Goal: Task Accomplishment & Management: Use online tool/utility

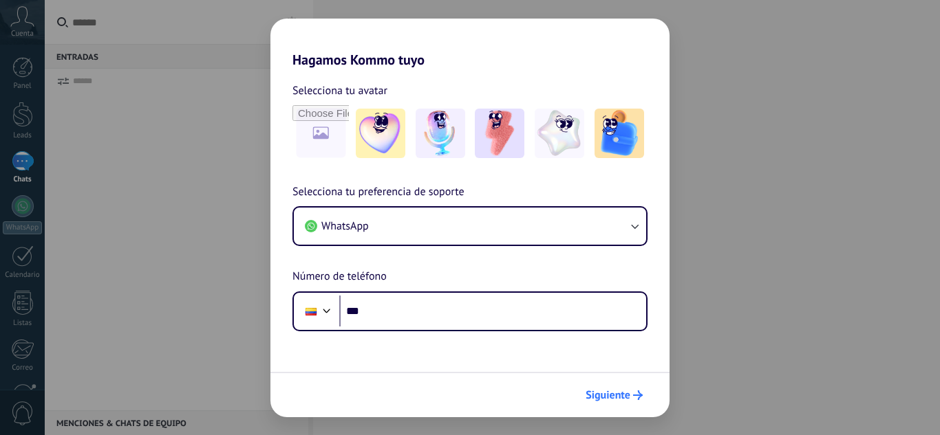
click at [616, 391] on span "Siguiente" at bounding box center [607, 396] width 45 height 10
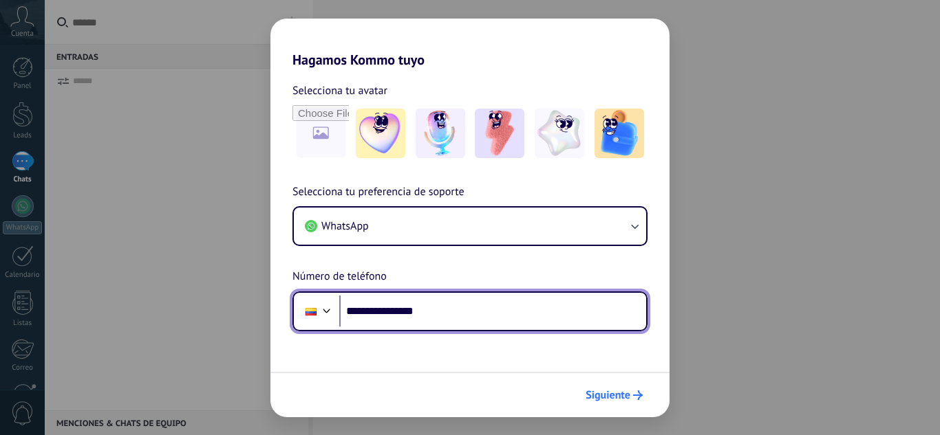
type input "**********"
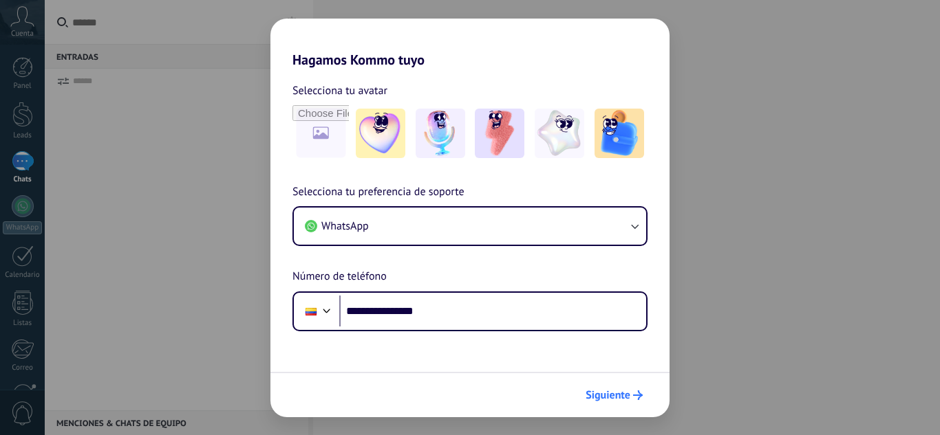
click at [606, 393] on span "Siguiente" at bounding box center [607, 396] width 45 height 10
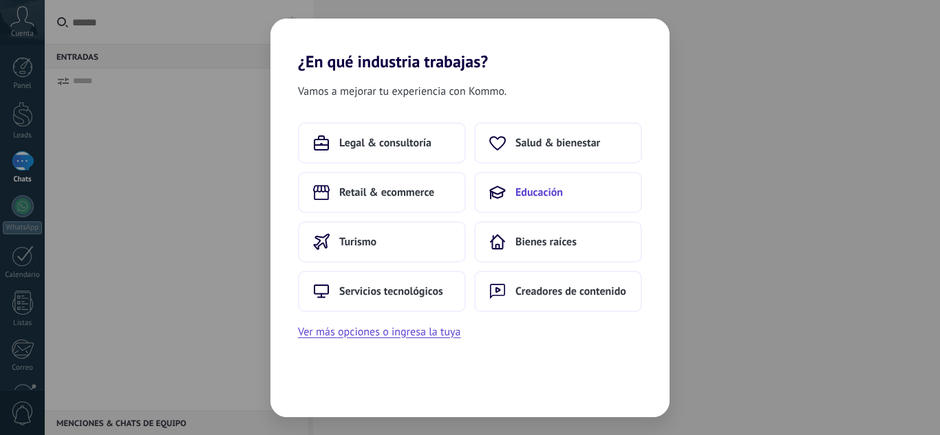
click at [589, 183] on button "Educación" at bounding box center [558, 192] width 168 height 41
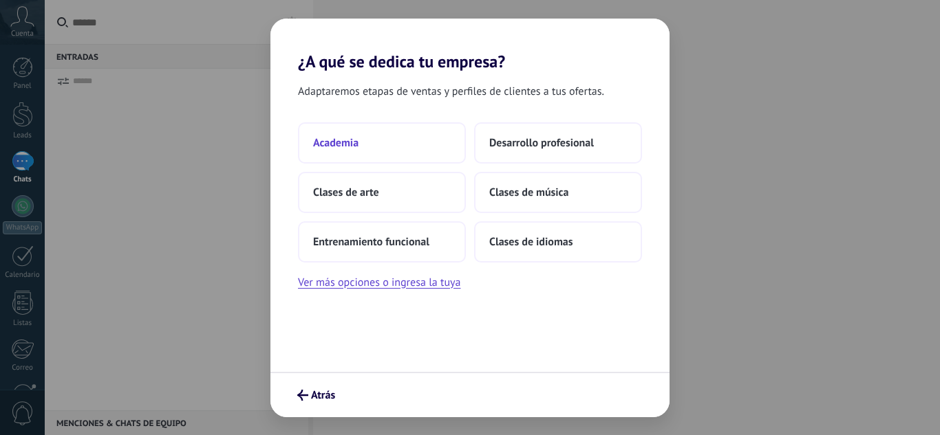
click at [391, 150] on button "Academia" at bounding box center [382, 142] width 168 height 41
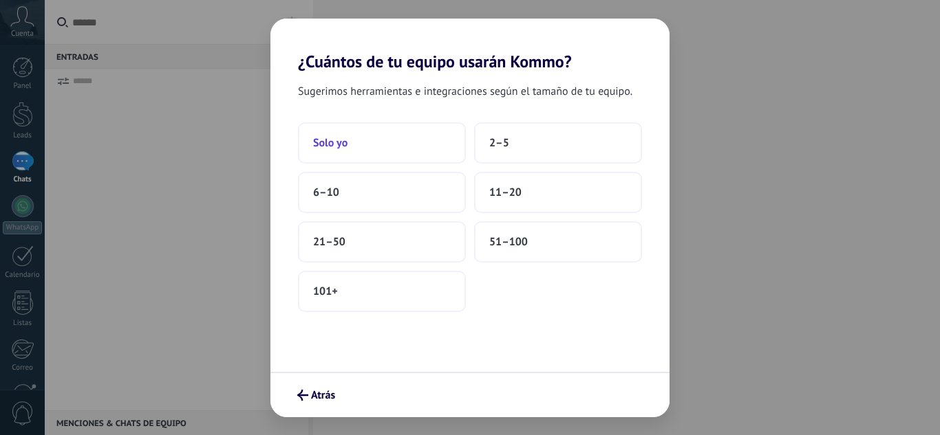
click at [415, 144] on button "Solo yo" at bounding box center [382, 142] width 168 height 41
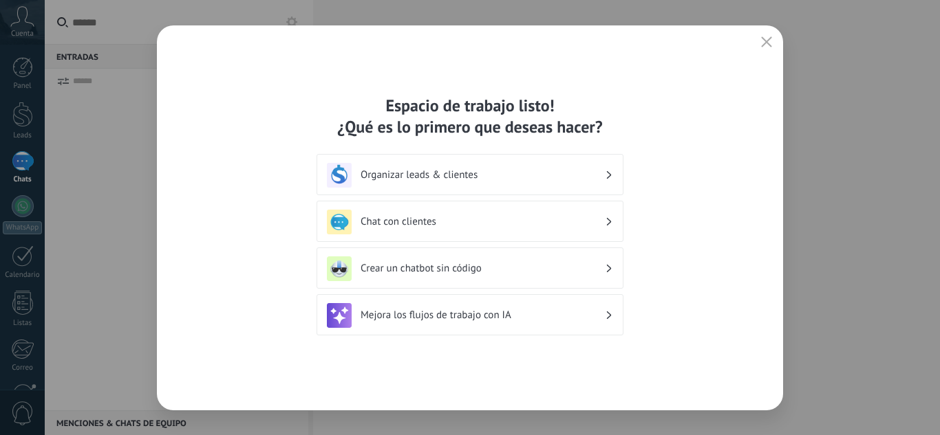
click at [457, 261] on div "Crear un chatbot sin código" at bounding box center [470, 269] width 286 height 25
click at [611, 267] on icon at bounding box center [609, 269] width 5 height 8
click at [380, 261] on div "Crear un chatbot sin código" at bounding box center [470, 269] width 286 height 25
click at [437, 263] on h3 "Crear un chatbot sin código" at bounding box center [482, 268] width 244 height 13
click at [608, 261] on div "Crear un chatbot sin código" at bounding box center [470, 269] width 286 height 25
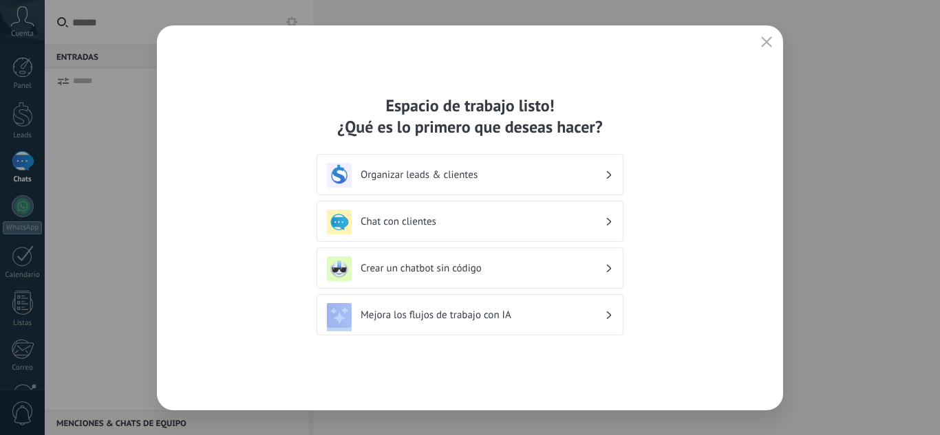
click at [608, 261] on div "Crear un chatbot sin código" at bounding box center [470, 269] width 286 height 25
click at [605, 272] on div "Crear un chatbot sin código" at bounding box center [470, 269] width 286 height 25
click at [430, 254] on div "Crear un chatbot sin código" at bounding box center [469, 268] width 307 height 41
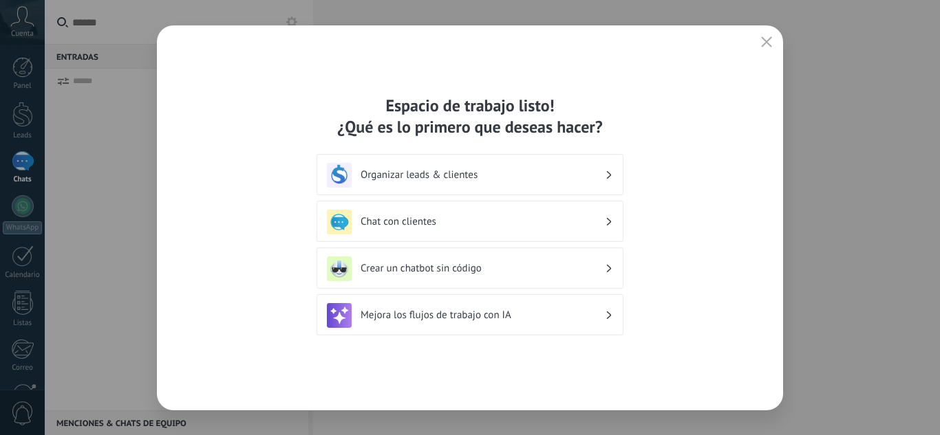
click at [463, 263] on h3 "Crear un chatbot sin código" at bounding box center [482, 268] width 244 height 13
click at [305, 250] on div "Espacio de trabajo listo! ¿Qué es lo primero que deseas hacer? Organizar leads …" at bounding box center [470, 217] width 626 height 385
click at [349, 259] on img at bounding box center [339, 269] width 25 height 25
click at [343, 210] on img at bounding box center [339, 222] width 25 height 25
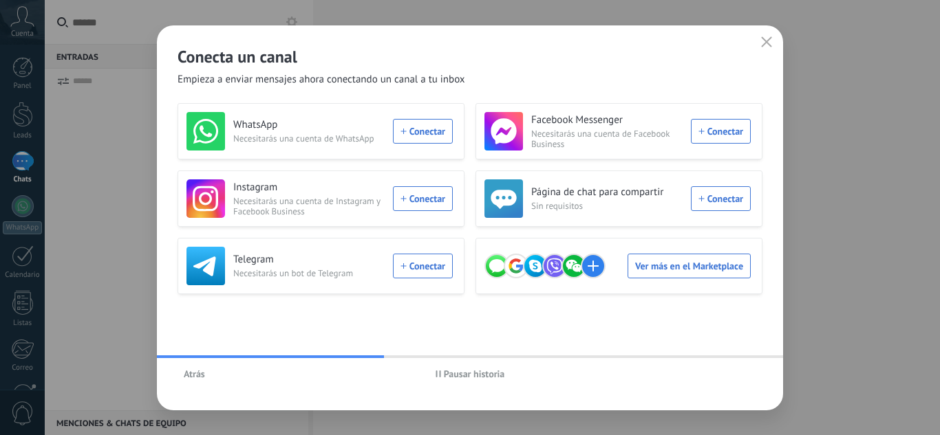
click at [210, 373] on button "Atrás" at bounding box center [194, 374] width 34 height 21
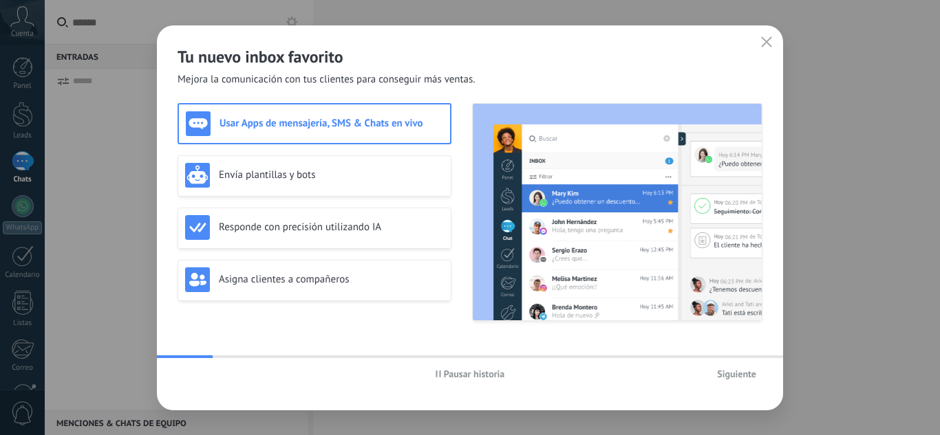
click at [765, 49] on button "button" at bounding box center [766, 42] width 18 height 19
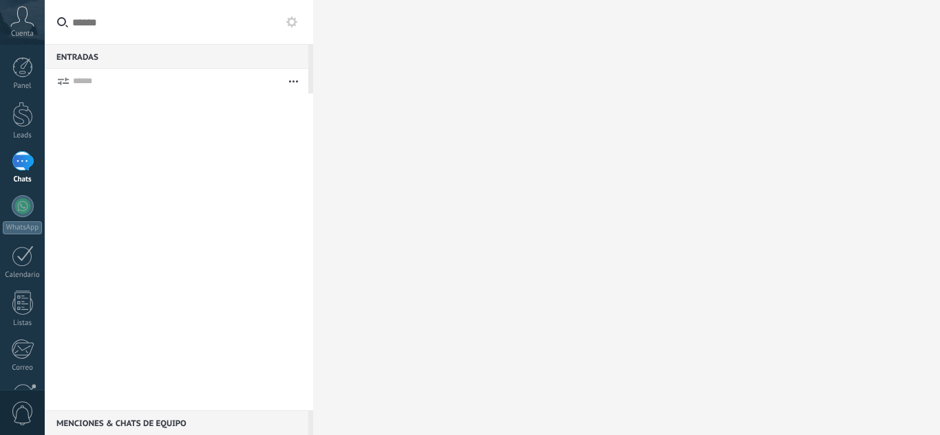
click at [14, 164] on div at bounding box center [23, 161] width 22 height 20
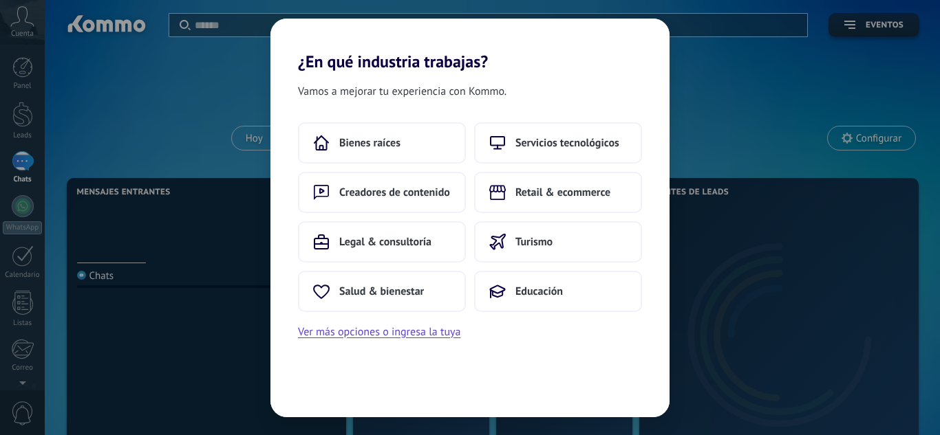
click at [710, 91] on div "¿En qué industria trabajas? Vamos a mejorar tu experiencia con Kommo. Bienes ra…" at bounding box center [470, 217] width 940 height 435
click at [622, 290] on button "Educación" at bounding box center [558, 291] width 168 height 41
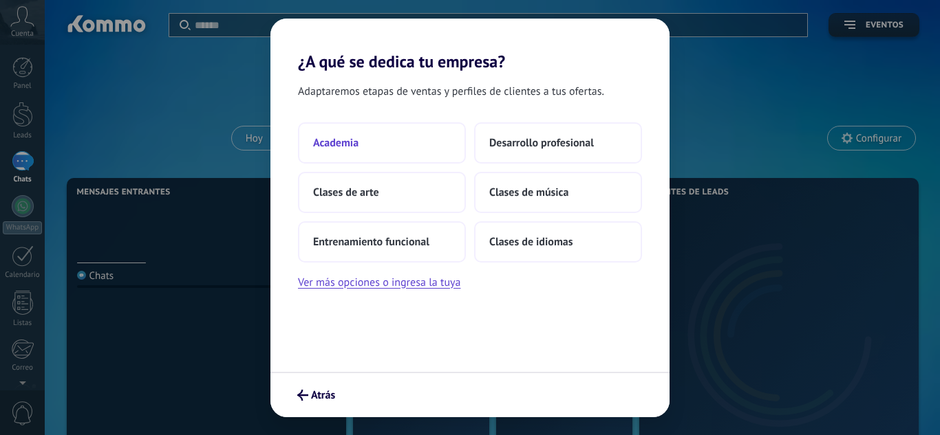
click at [407, 153] on button "Academia" at bounding box center [382, 142] width 168 height 41
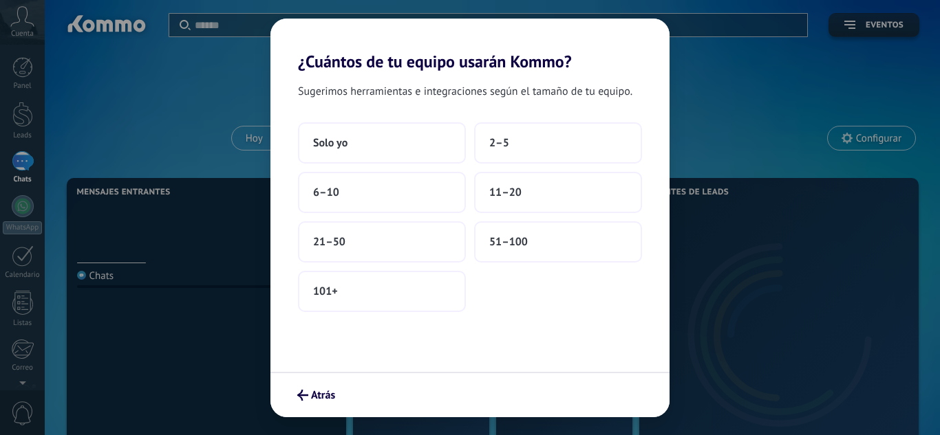
click at [407, 153] on button "Solo yo" at bounding box center [382, 142] width 168 height 41
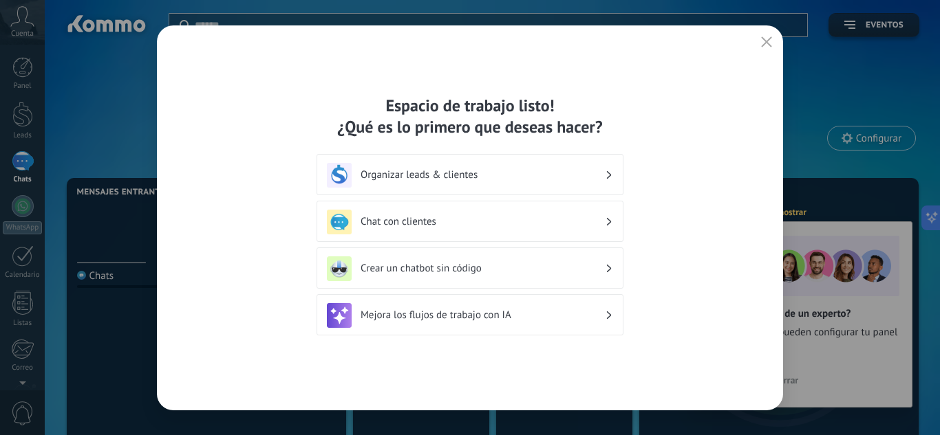
click at [473, 275] on div "Crear un chatbot sin código" at bounding box center [470, 269] width 286 height 25
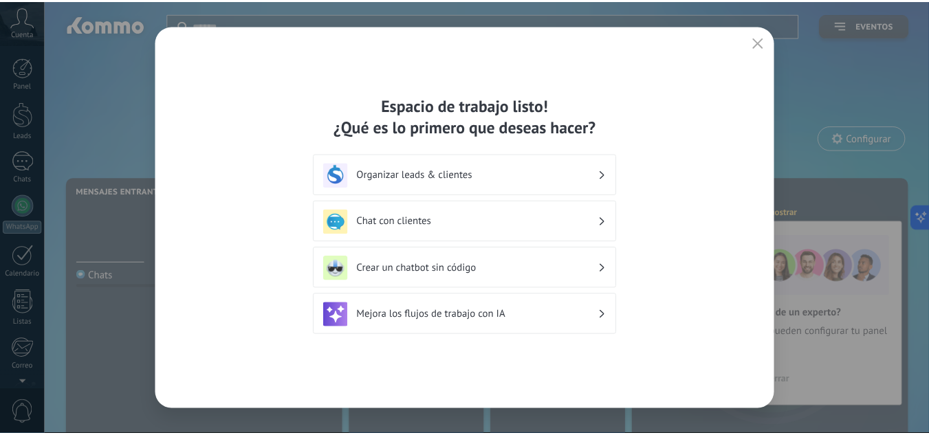
scroll to position [137, 0]
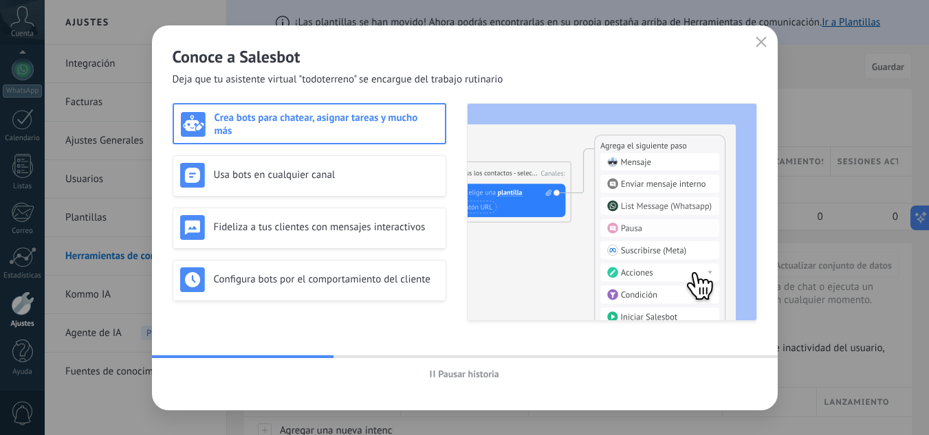
click at [461, 371] on span "Pausar historia" at bounding box center [468, 374] width 61 height 10
click at [461, 371] on span "Iniciar historia" at bounding box center [468, 374] width 59 height 10
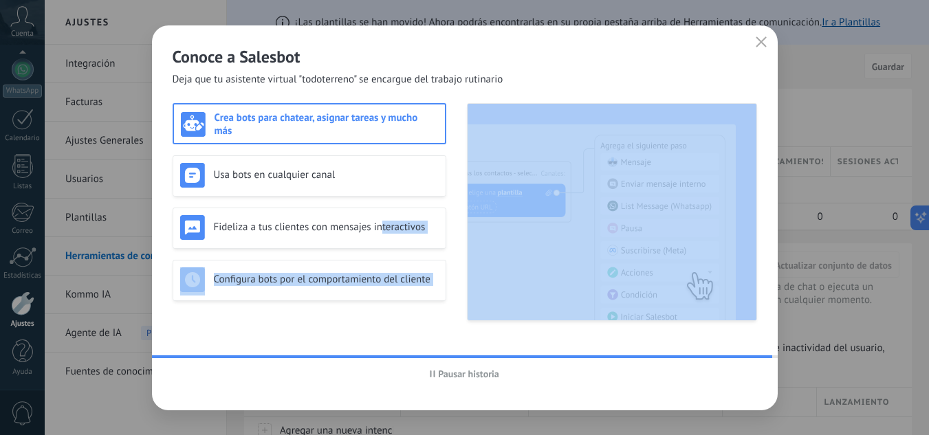
drag, startPoint x: 383, startPoint y: 224, endPoint x: 460, endPoint y: 209, distance: 78.4
click at [460, 211] on div "Crea bots para chatear, asignar tareas y mucho más Usa bots en cualquier canal …" at bounding box center [465, 212] width 585 height 218
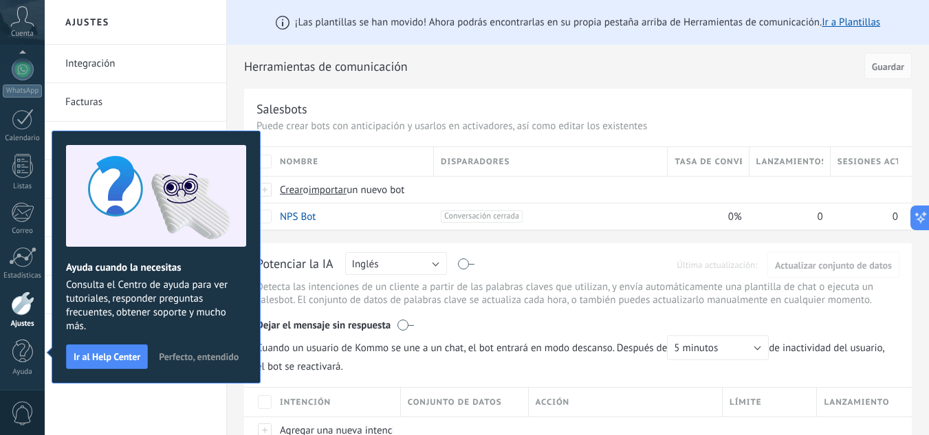
click at [181, 378] on div "Ayuda cuando la necesitas Consulta el Centro de ayuda para ver tutoriales, resp…" at bounding box center [156, 257] width 209 height 253
click at [210, 357] on span "Perfecto, entendido" at bounding box center [199, 357] width 80 height 10
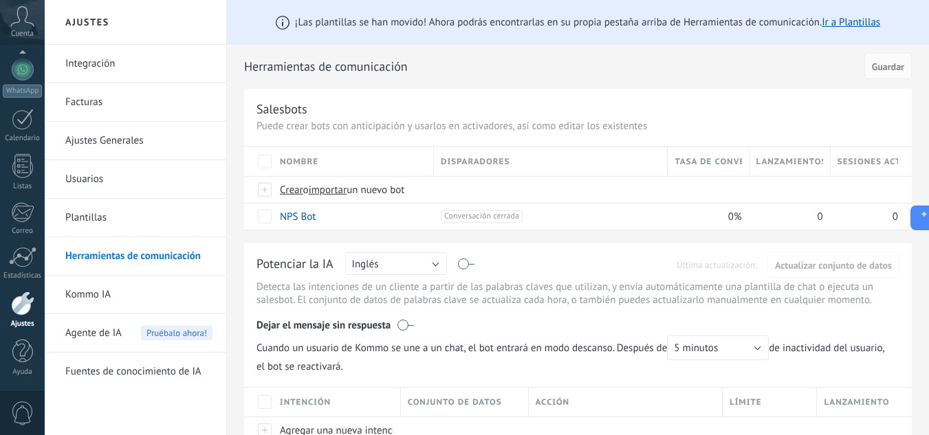
click at [80, 210] on link "Plantillas" at bounding box center [138, 218] width 147 height 39
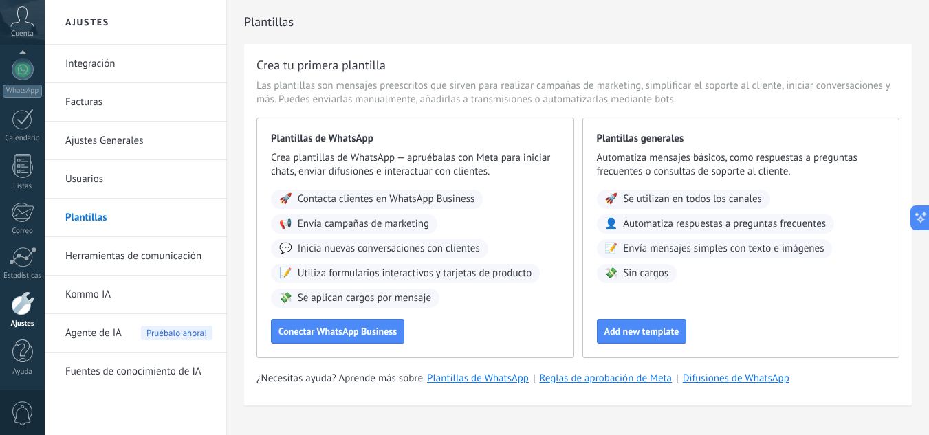
click at [24, 12] on icon at bounding box center [22, 16] width 24 height 21
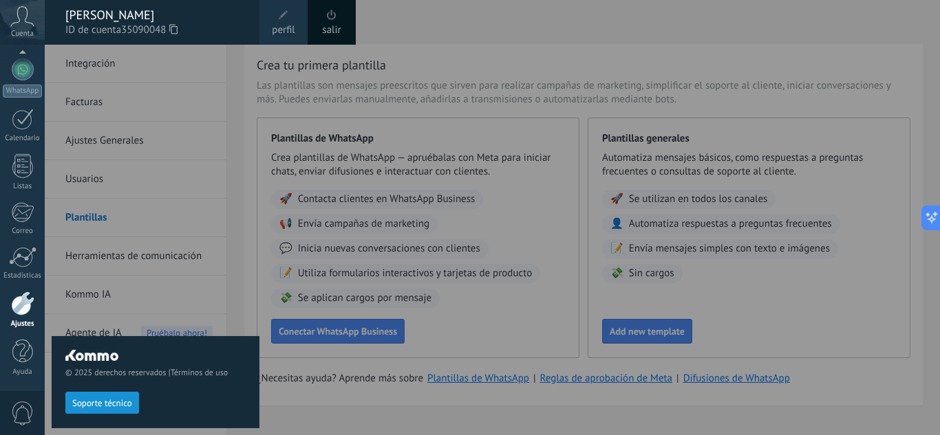
click at [322, 18] on div "salir" at bounding box center [331, 22] width 48 height 45
